Goal: Task Accomplishment & Management: Complete application form

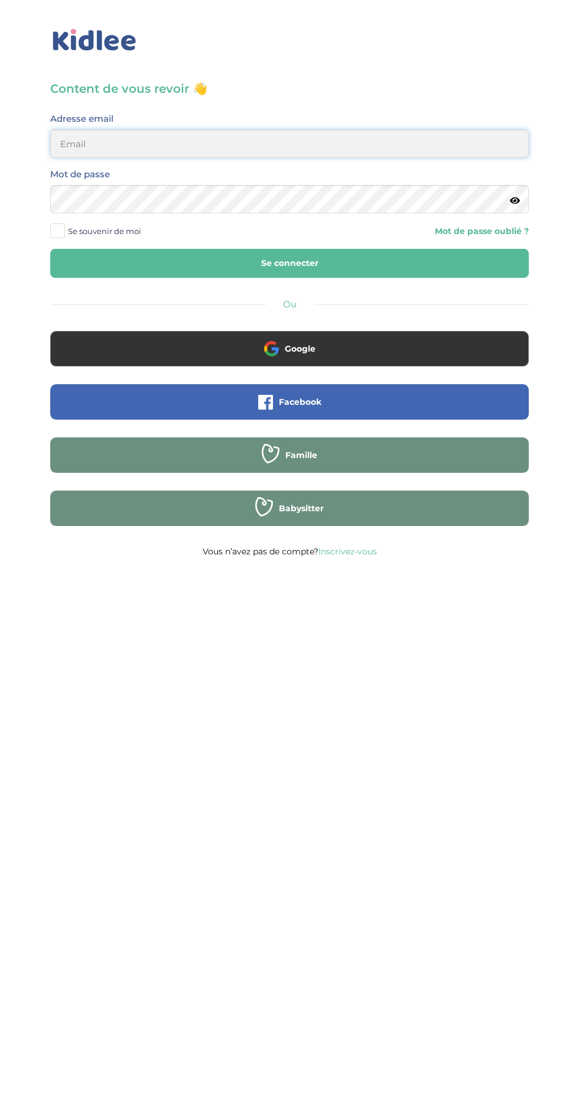
click at [338, 150] on input "email" at bounding box center [289, 143] width 479 height 28
type input "thi.tighermine@gmail.com"
click at [50, 249] on button "Se connecter" at bounding box center [289, 263] width 479 height 29
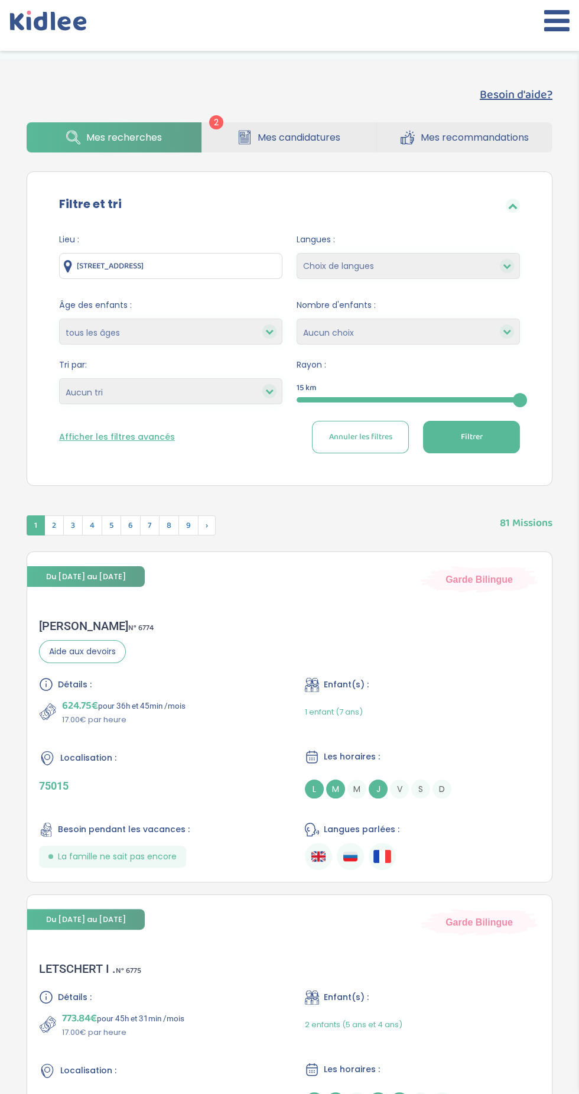
click at [285, 142] on span "Mes candidatures" at bounding box center [299, 137] width 83 height 15
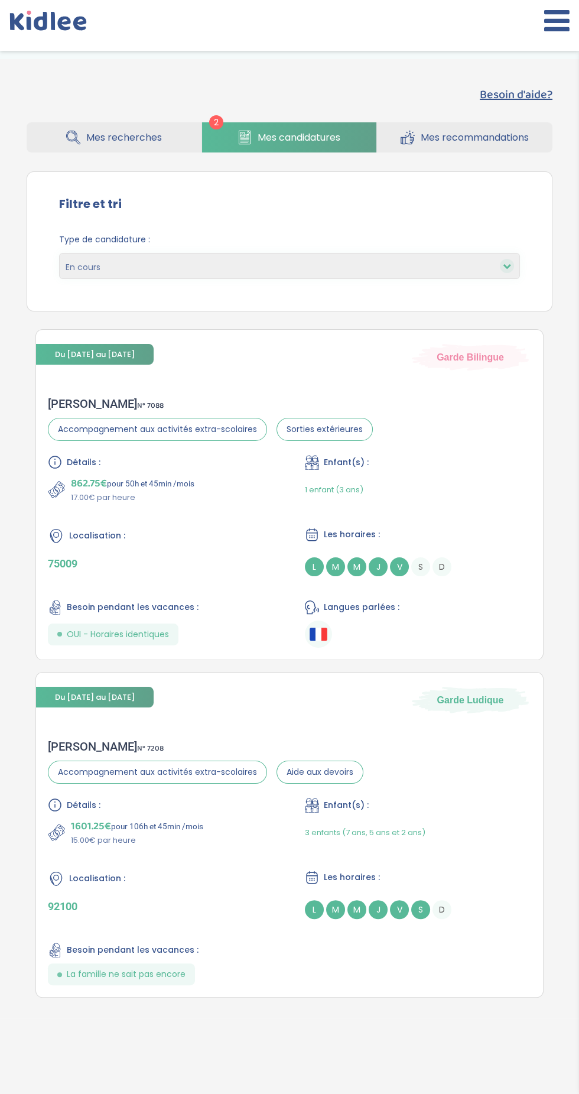
click at [557, 25] on icon at bounding box center [557, 21] width 25 height 30
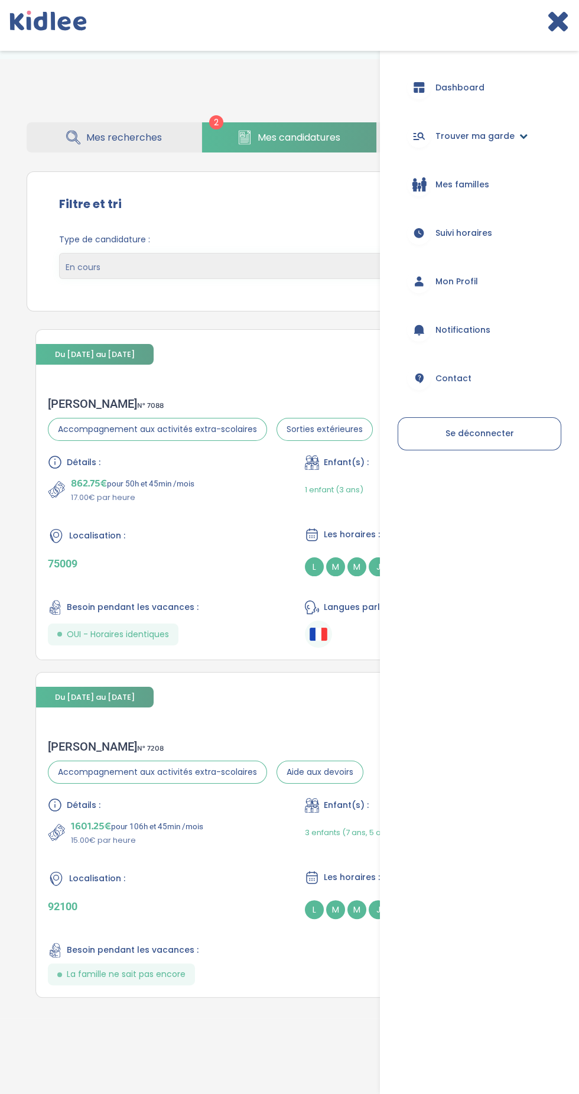
click at [521, 140] on icon at bounding box center [524, 136] width 8 height 8
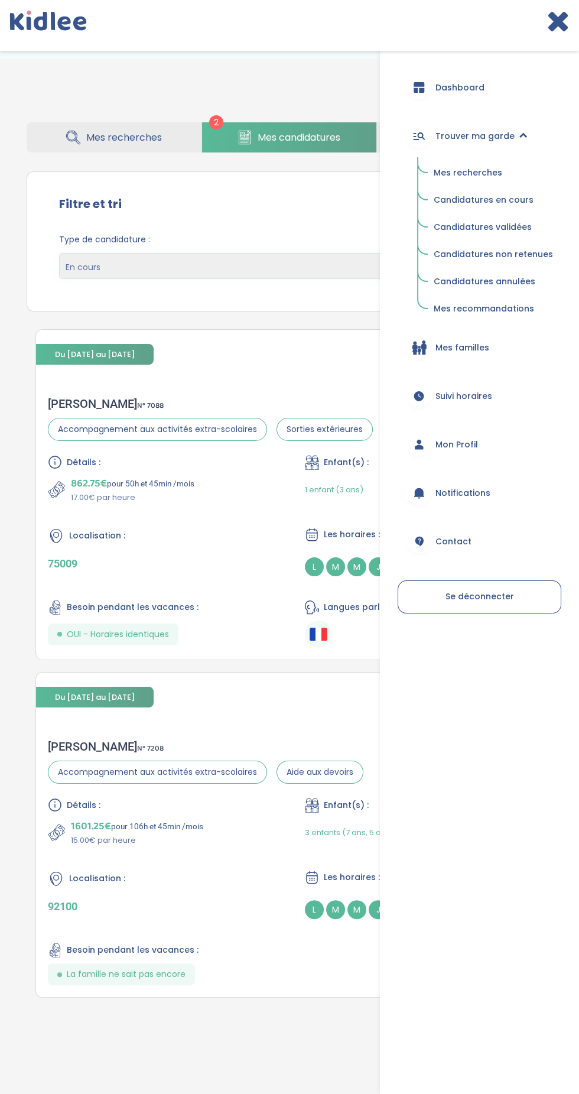
click at [491, 173] on span "Mes recherches" at bounding box center [468, 173] width 69 height 12
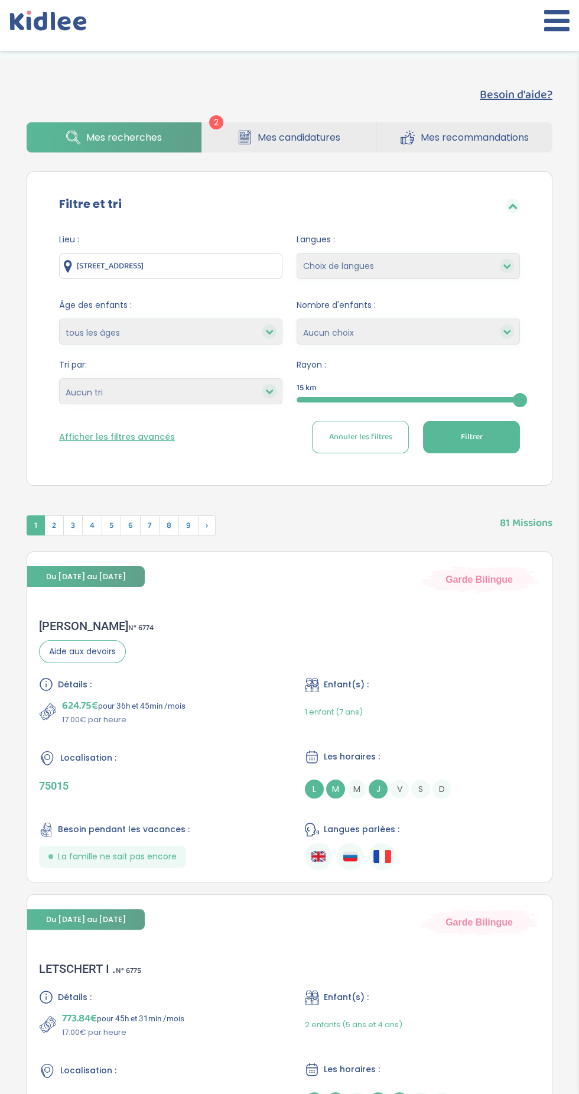
click at [151, 437] on button "Afficher les filtres avancés" at bounding box center [117, 437] width 116 height 12
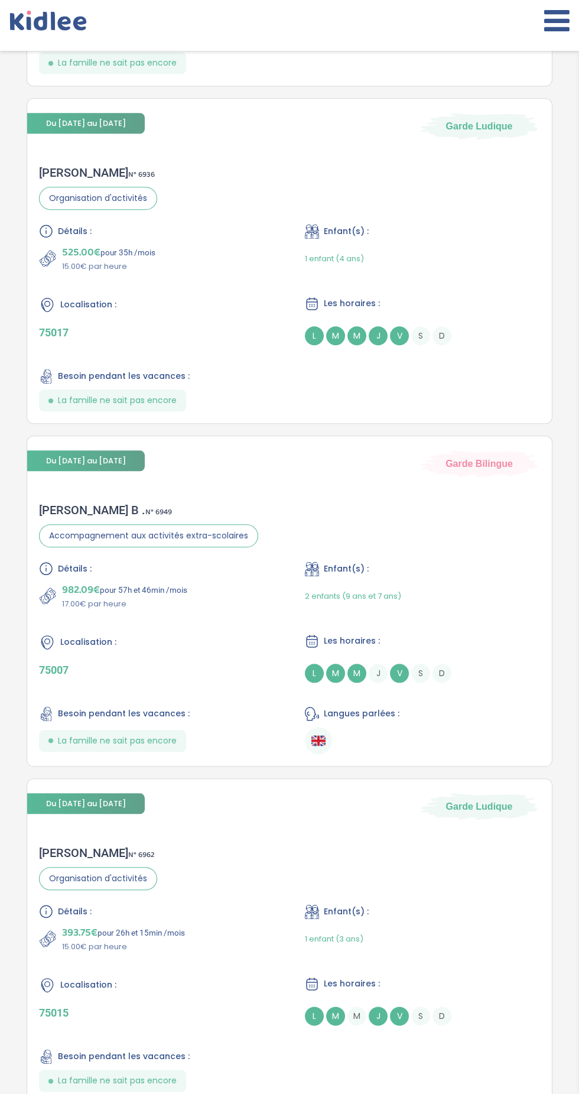
scroll to position [1536, 0]
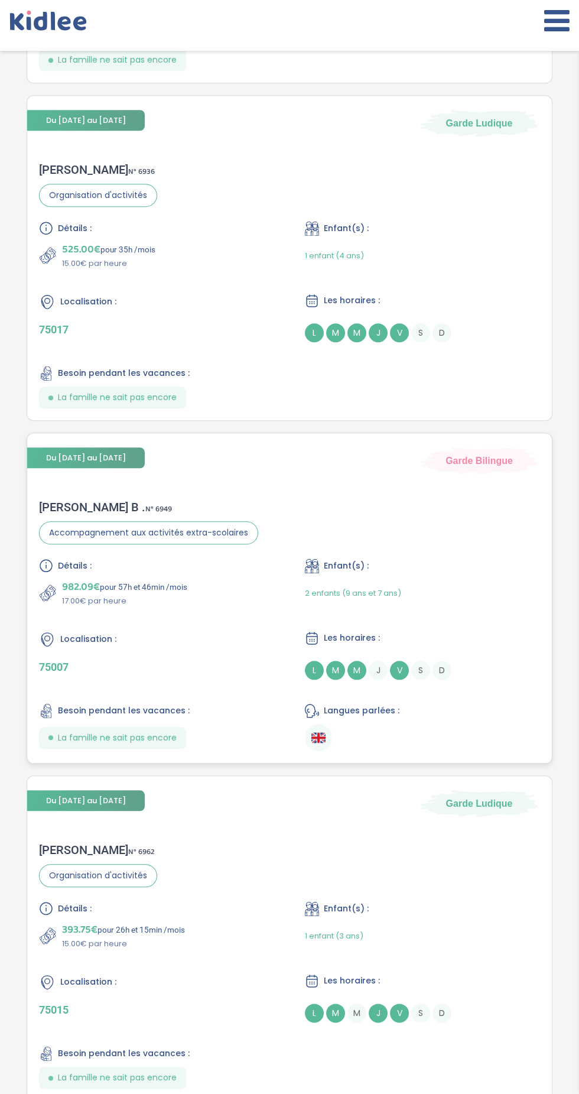
click at [482, 546] on div "Delphine B . N° 6949 Accompagnement aux activités extra-scolaires Détails : 982…" at bounding box center [289, 625] width 525 height 275
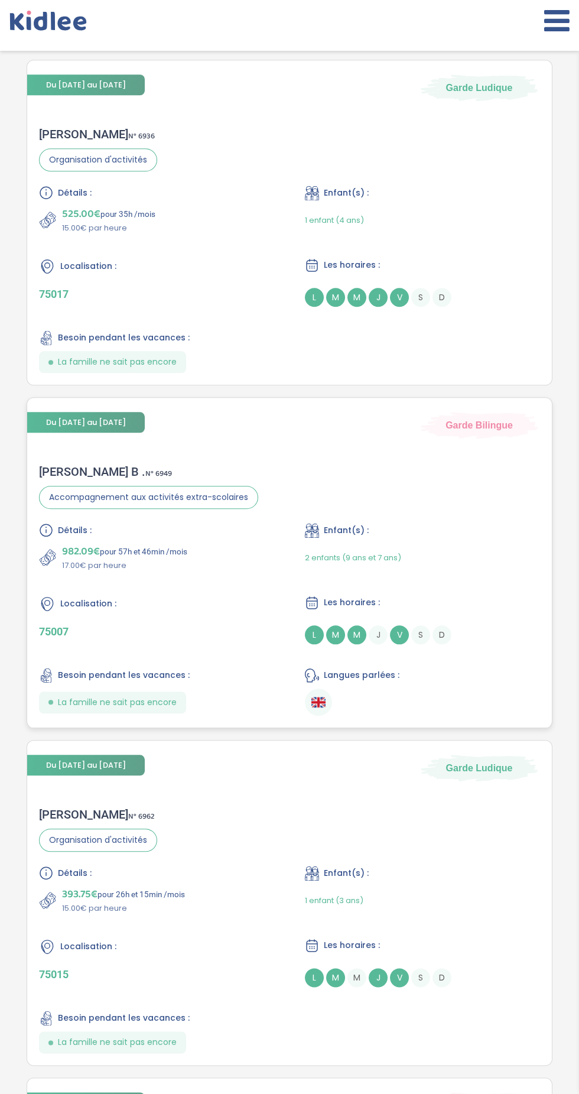
scroll to position [1621, 0]
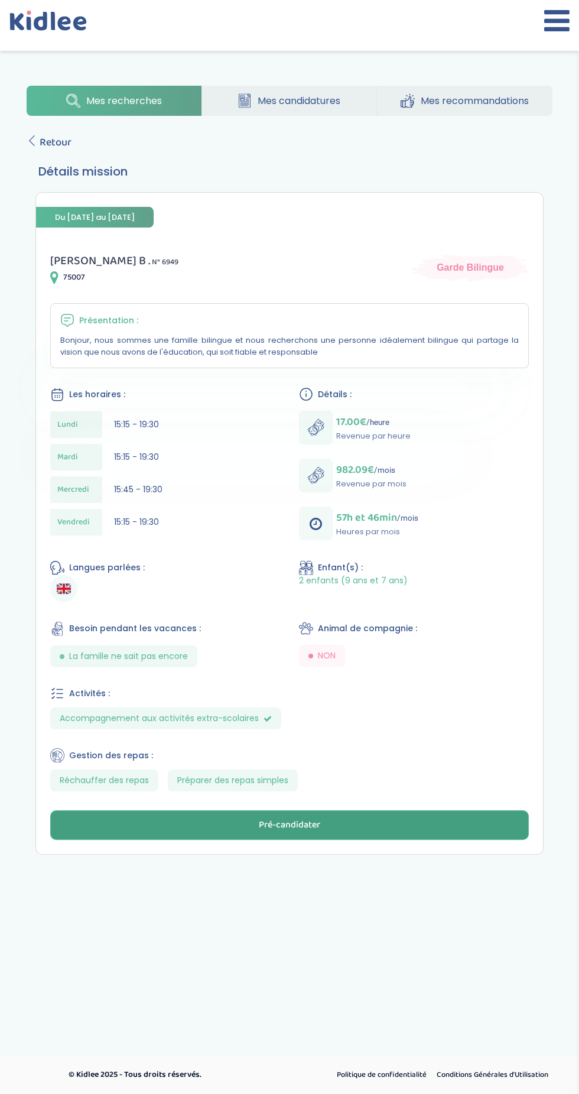
click at [401, 838] on button "Pré-candidater" at bounding box center [289, 826] width 479 height 30
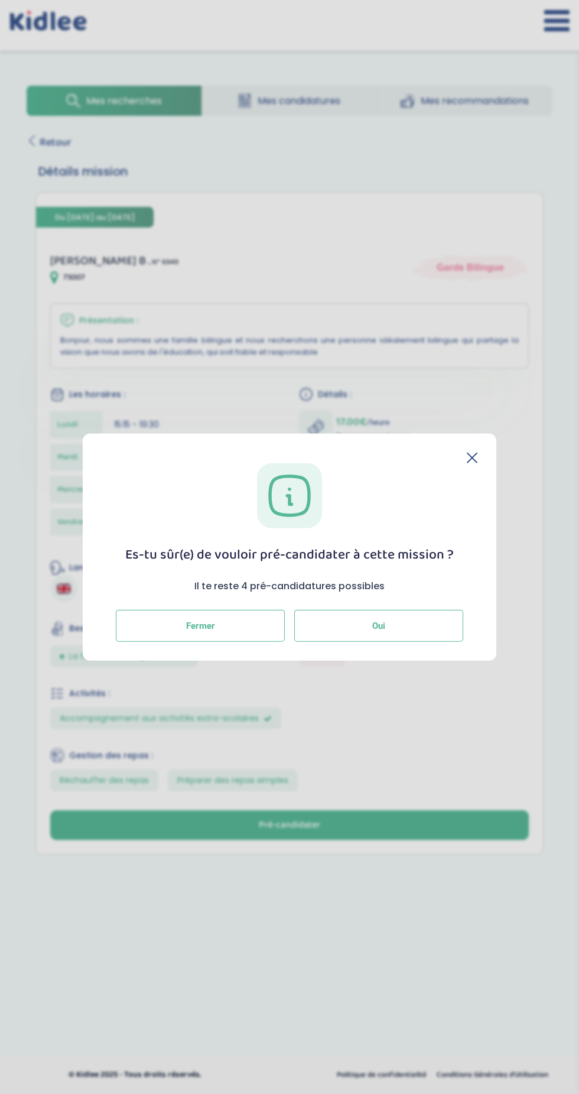
click at [412, 628] on button "Oui" at bounding box center [378, 626] width 169 height 32
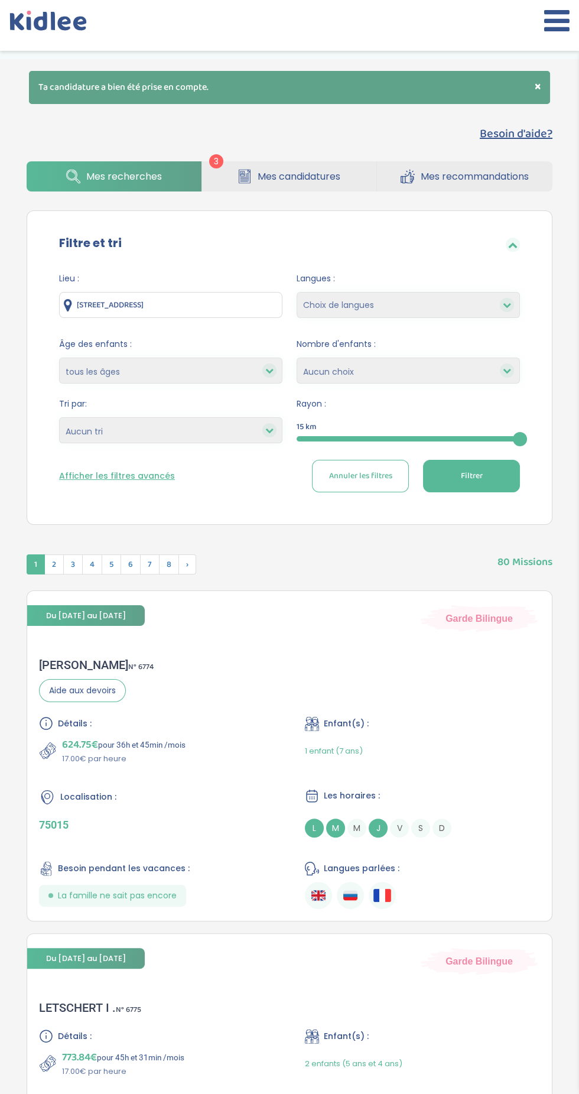
click at [562, 19] on icon at bounding box center [557, 21] width 25 height 30
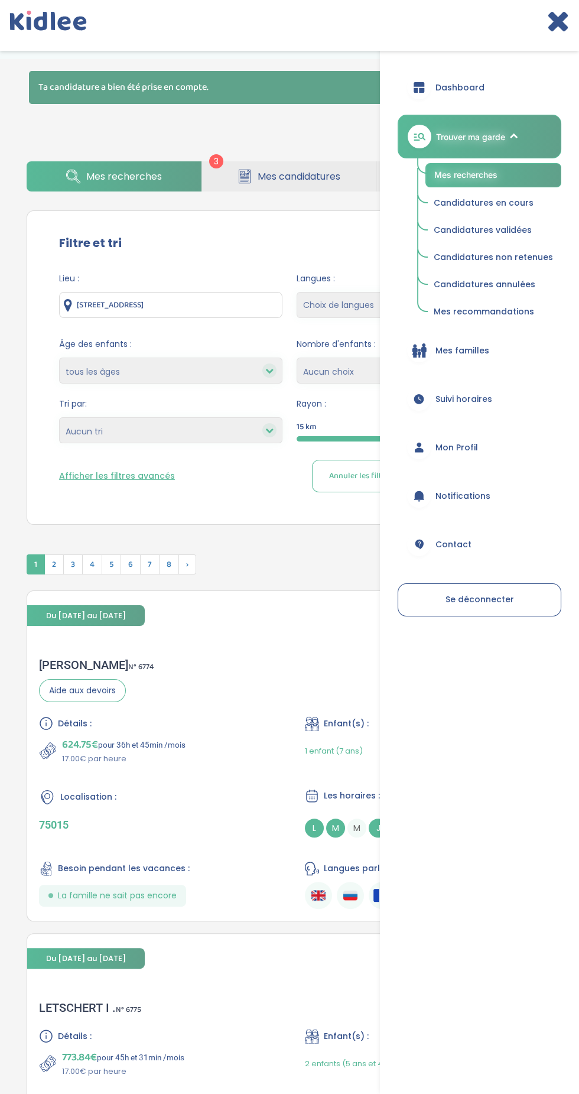
click at [552, 25] on icon at bounding box center [558, 21] width 23 height 30
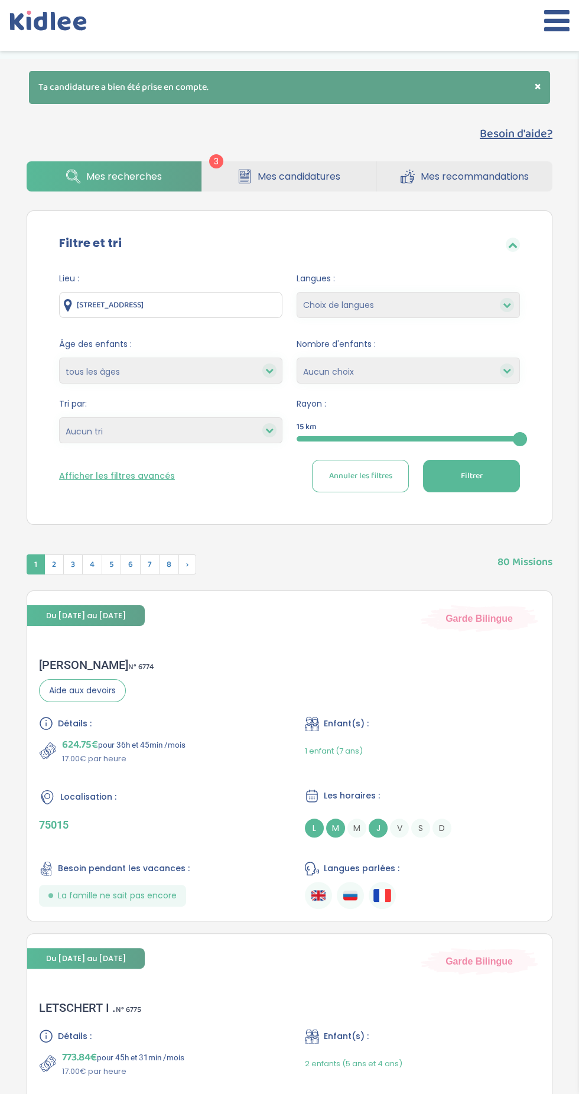
click at [545, 29] on icon at bounding box center [557, 21] width 25 height 30
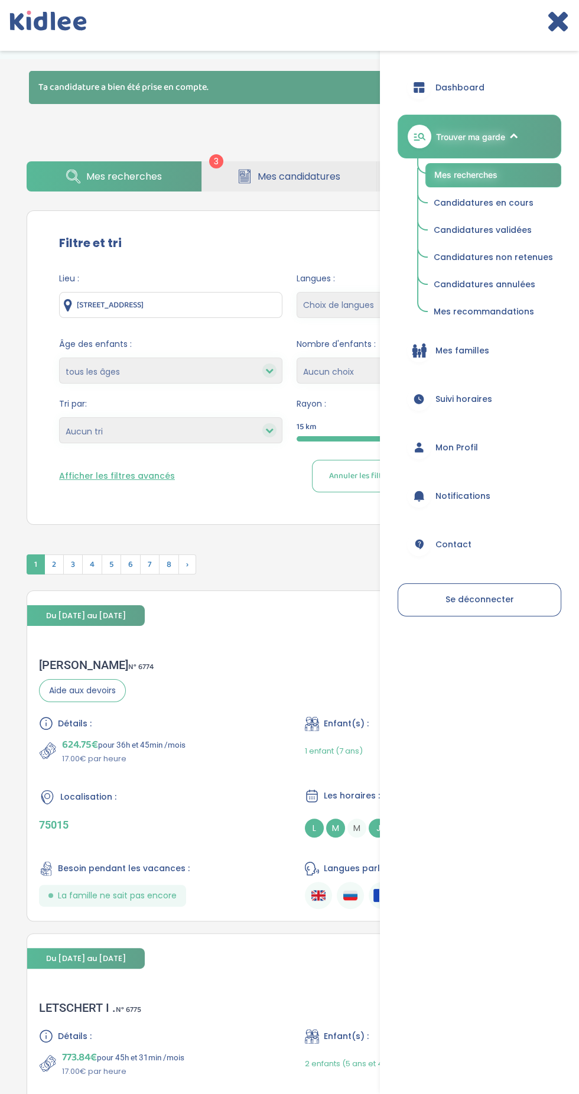
click at [478, 450] on span "Mon Profil" at bounding box center [457, 448] width 43 height 12
click at [536, 257] on span "Candidatures non retenues" at bounding box center [493, 257] width 119 height 12
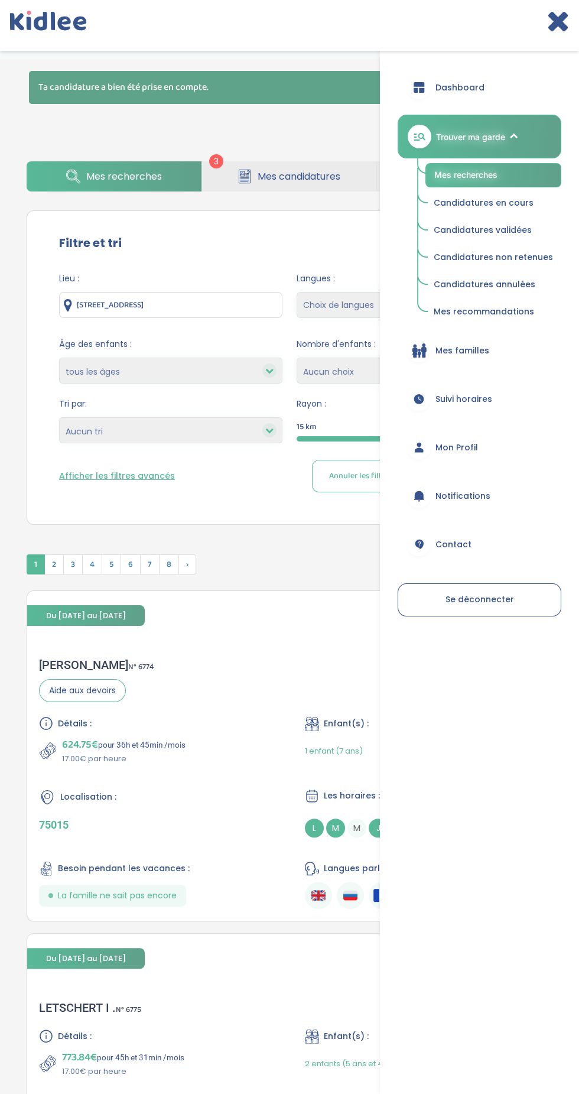
click at [565, 30] on icon at bounding box center [558, 21] width 23 height 30
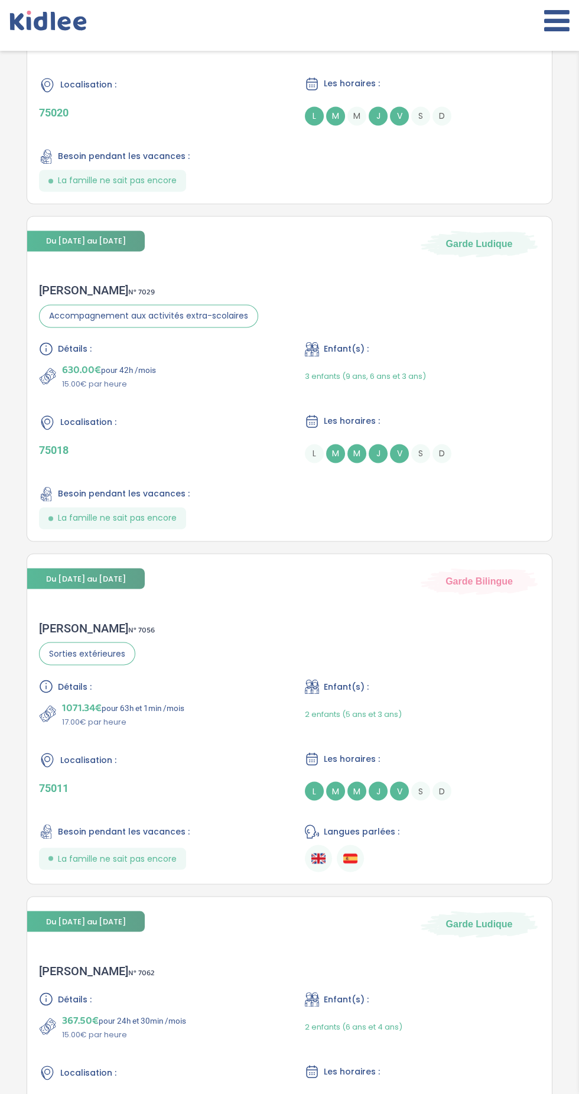
scroll to position [2729, 0]
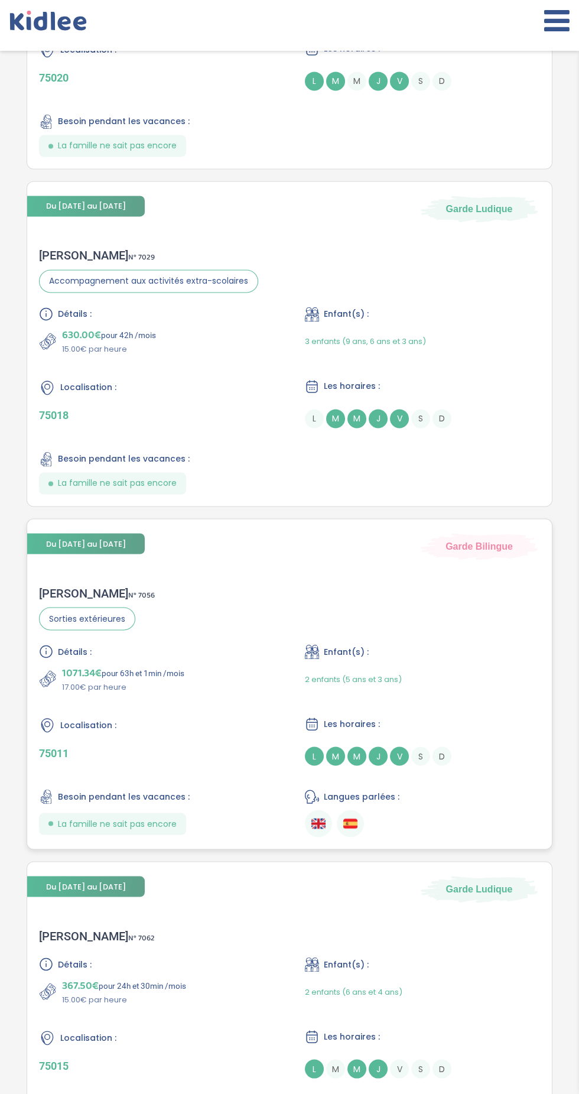
click at [216, 728] on div "Localisation : 75011" at bounding box center [156, 741] width 235 height 49
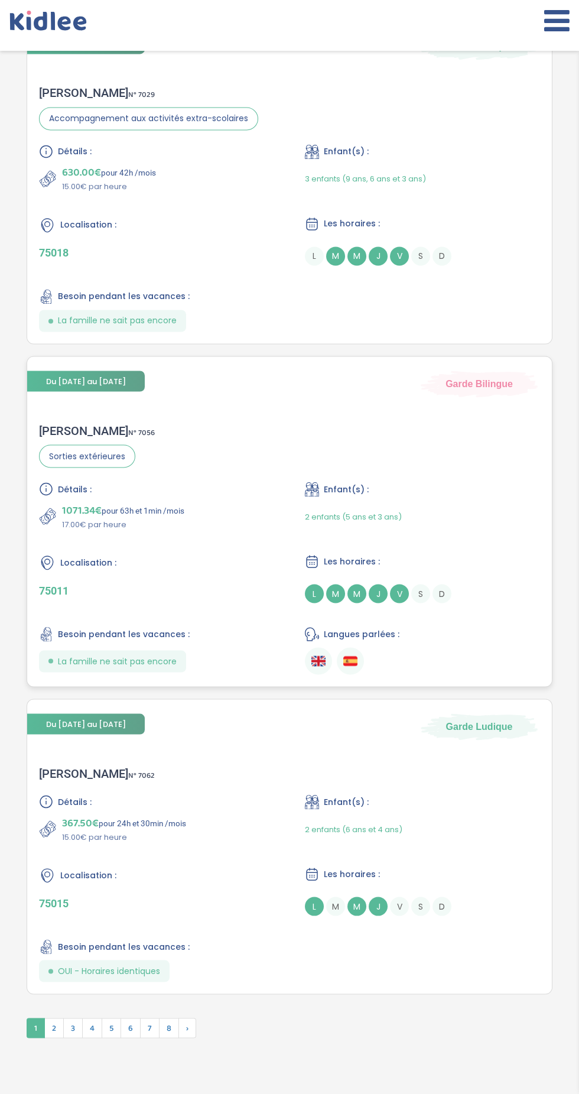
scroll to position [3009, 0]
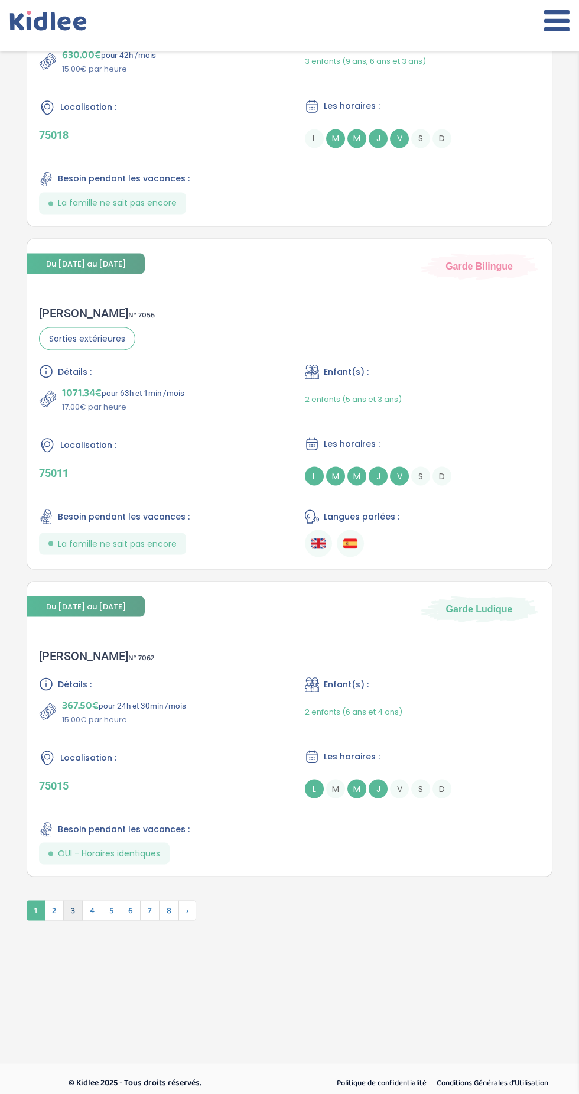
click at [72, 905] on span "3" at bounding box center [73, 910] width 20 height 20
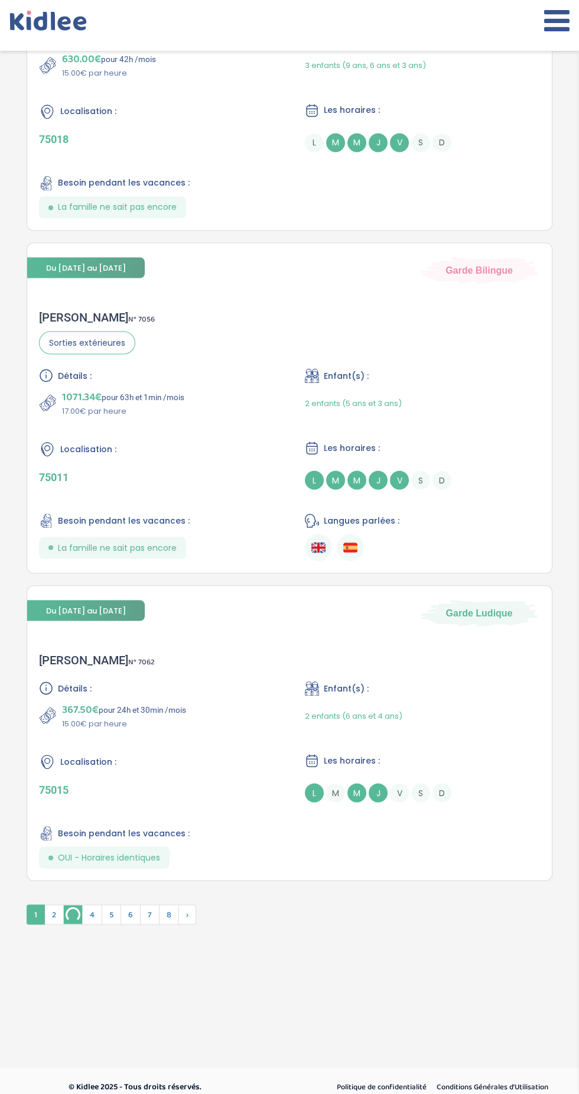
scroll to position [3013, 0]
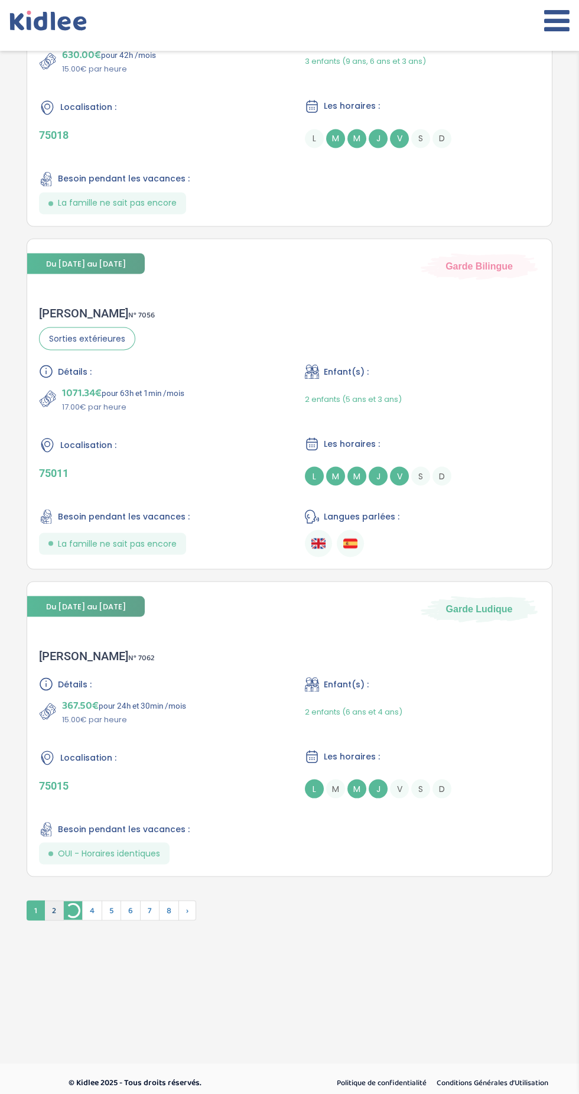
click at [53, 910] on span "2" at bounding box center [54, 910] width 20 height 20
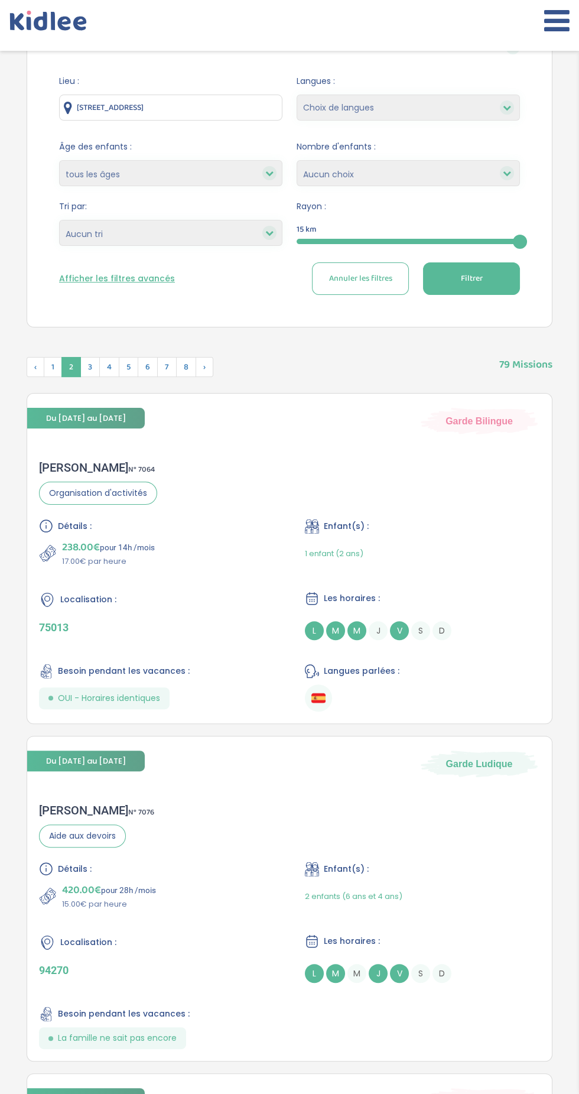
scroll to position [0, 0]
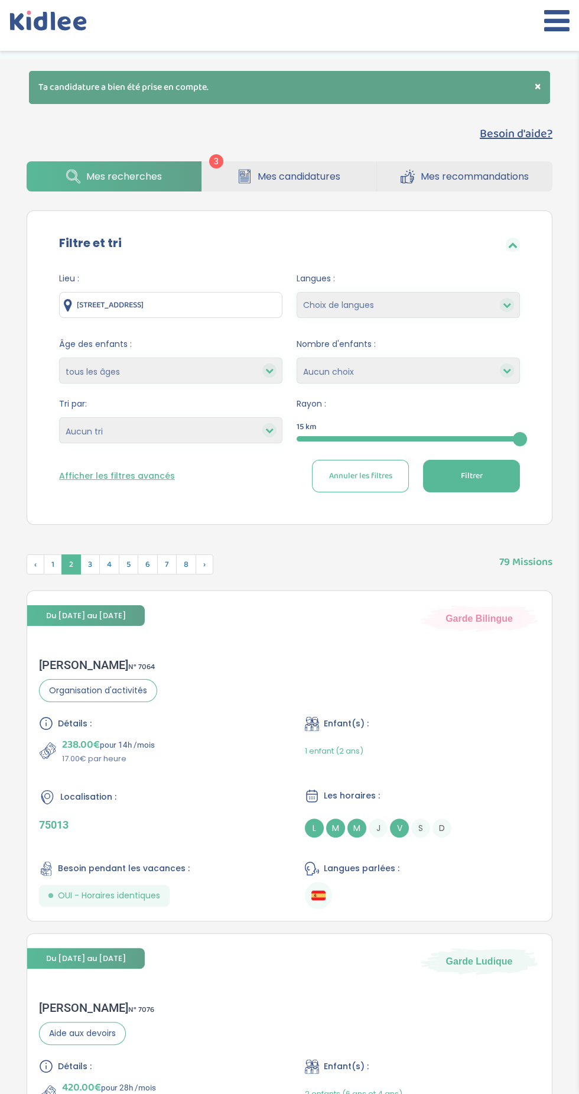
click at [240, 432] on select "Heures par semaine (croissant) Heures par semaine (décroissant) Date de démarra…" at bounding box center [170, 430] width 223 height 26
select select "hours_desc"
click at [59, 417] on select "Heures par semaine (croissant) Heures par semaine (décroissant) Date de démarra…" at bounding box center [170, 430] width 223 height 26
click at [516, 469] on button "Filtrer" at bounding box center [471, 476] width 97 height 33
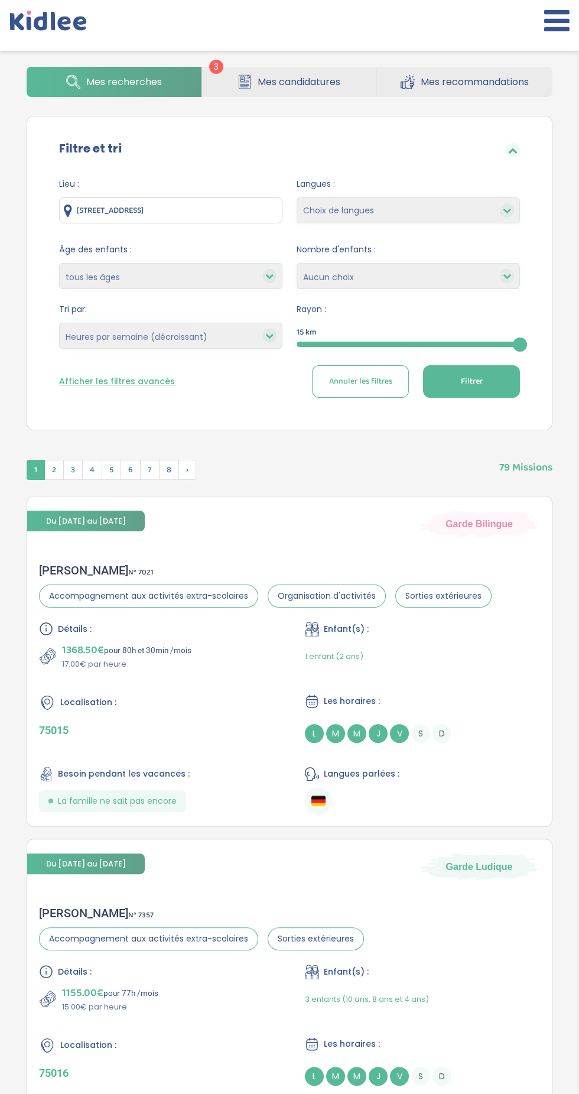
scroll to position [111, 0]
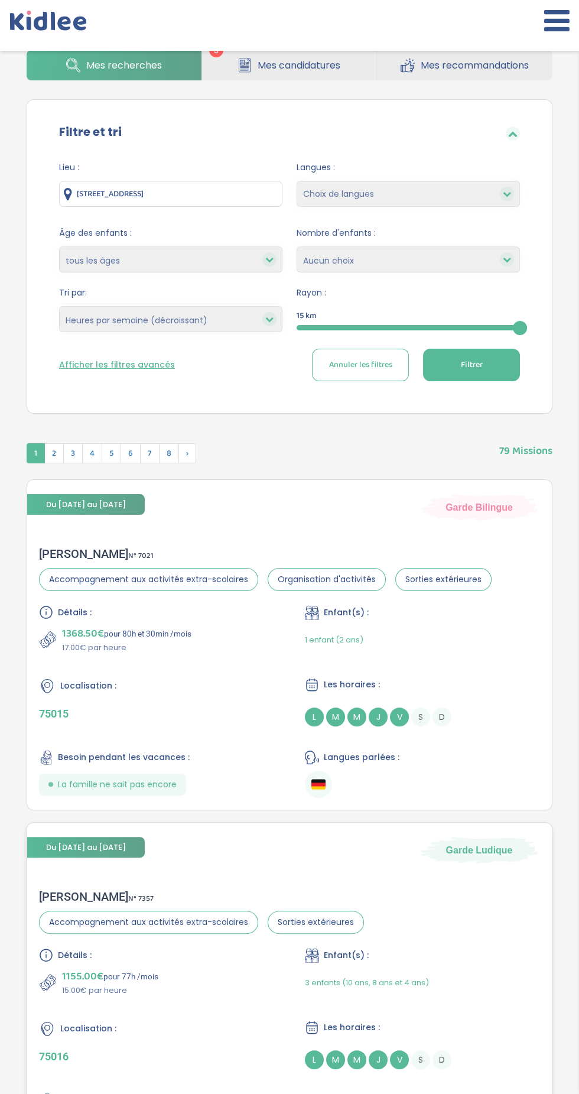
click at [221, 1045] on div "Localisation : 75016" at bounding box center [156, 1044] width 235 height 49
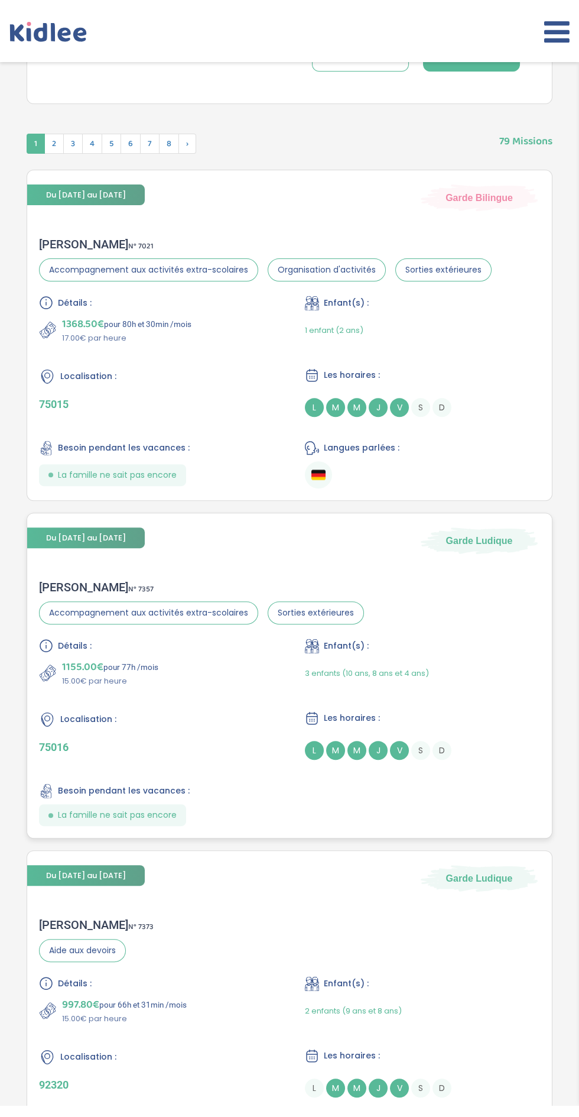
scroll to position [438, 0]
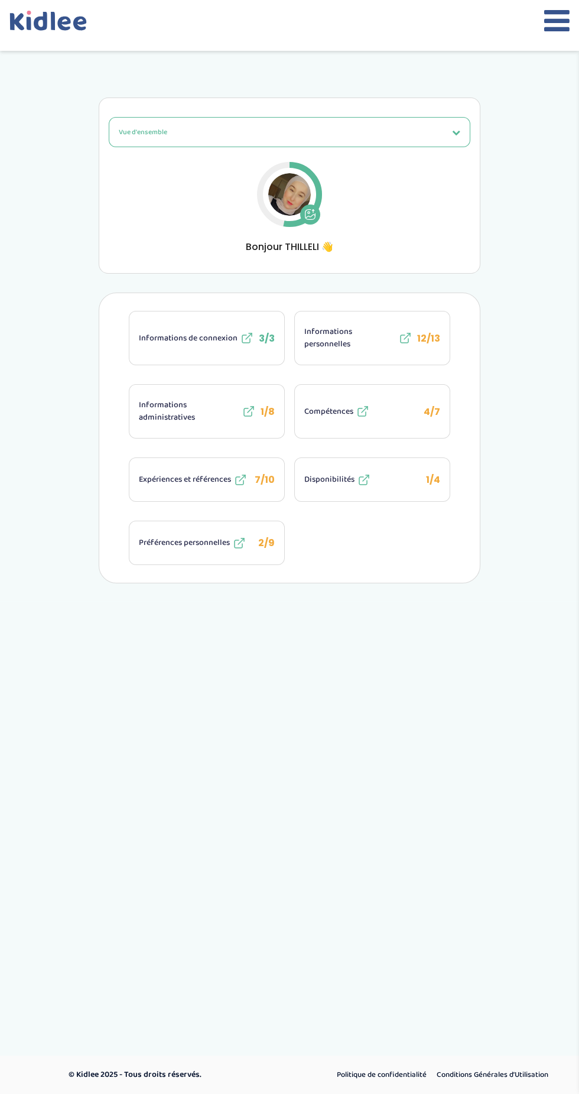
click at [456, 131] on icon at bounding box center [456, 132] width 8 height 8
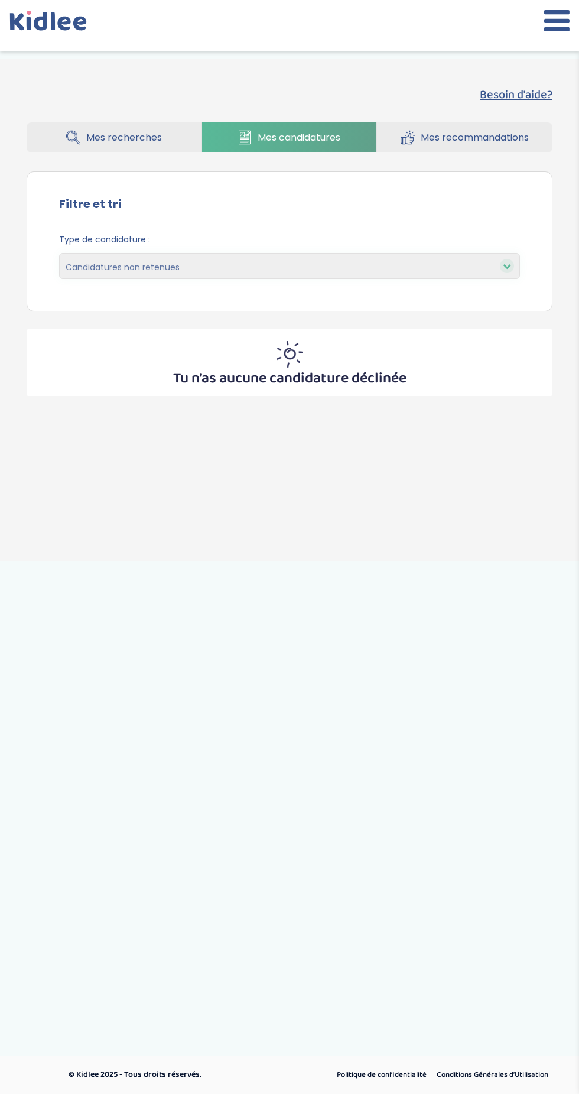
select select "declined"
